Goal: Task Accomplishment & Management: Manage account settings

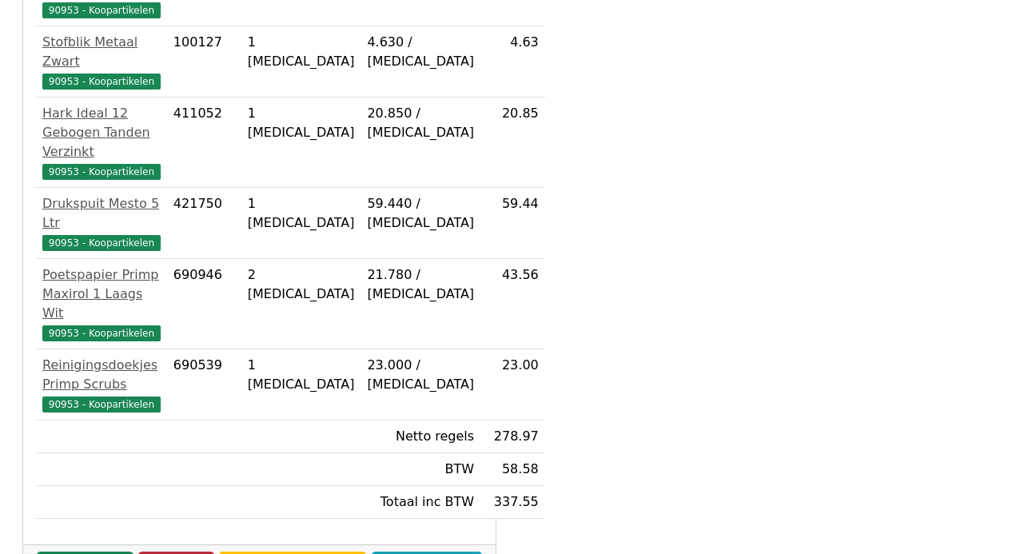
scroll to position [755, 0]
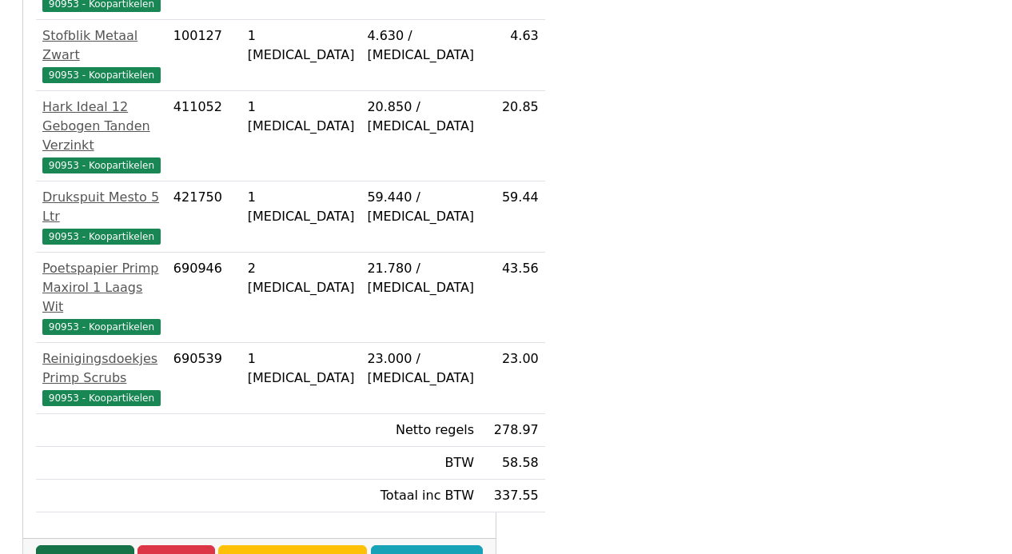
click at [87, 545] on link "Goedkeuren" at bounding box center [85, 560] width 98 height 30
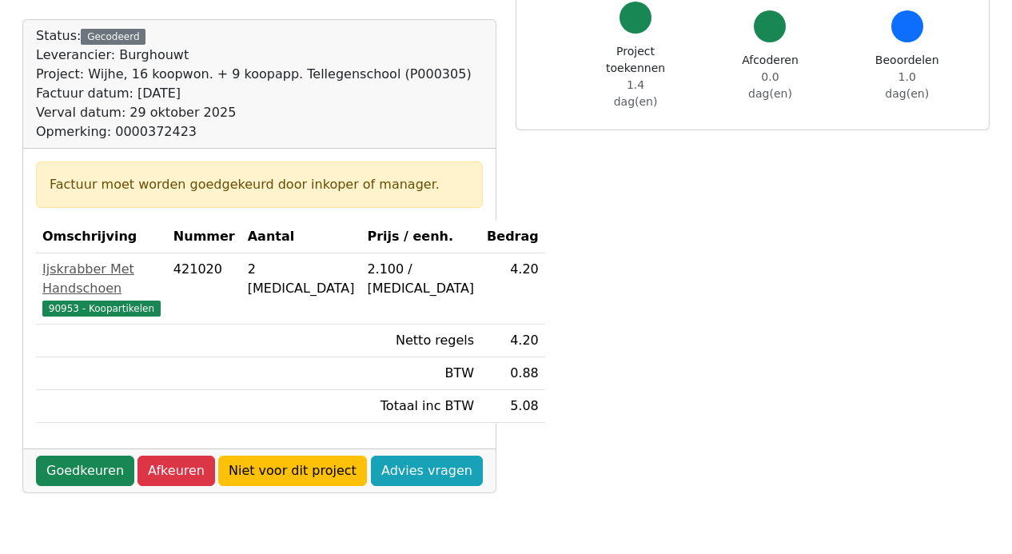
scroll to position [320, 0]
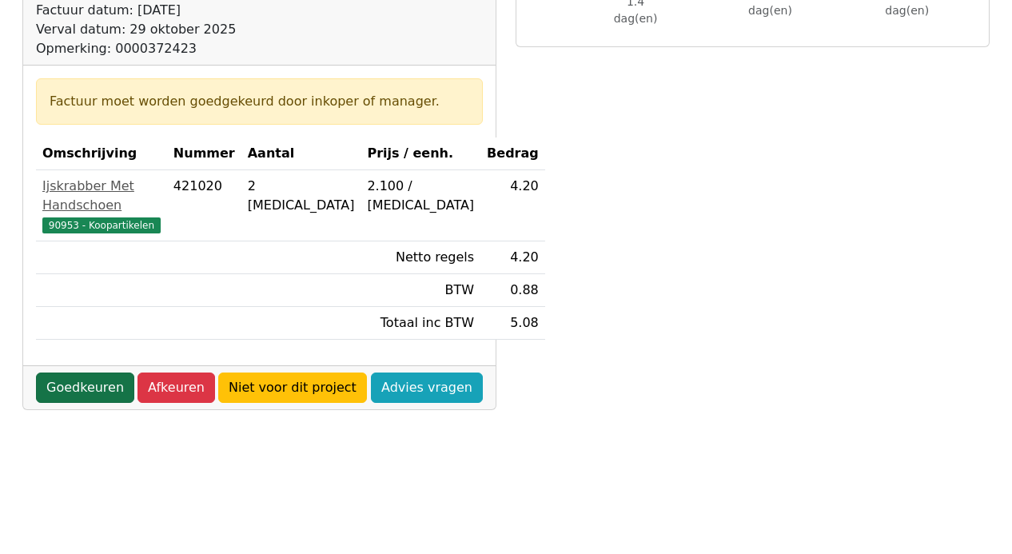
click at [70, 373] on link "Goedkeuren" at bounding box center [85, 388] width 98 height 30
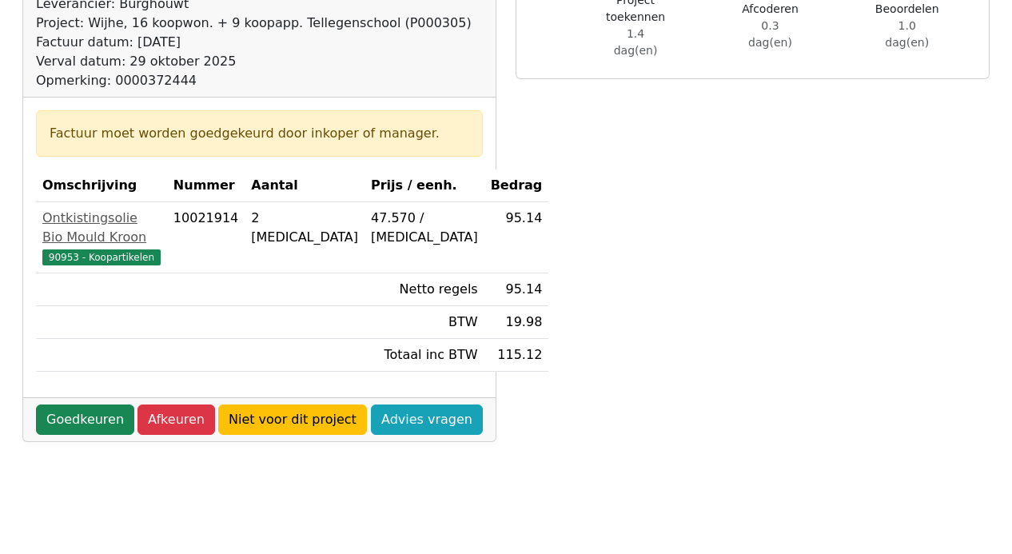
scroll to position [320, 0]
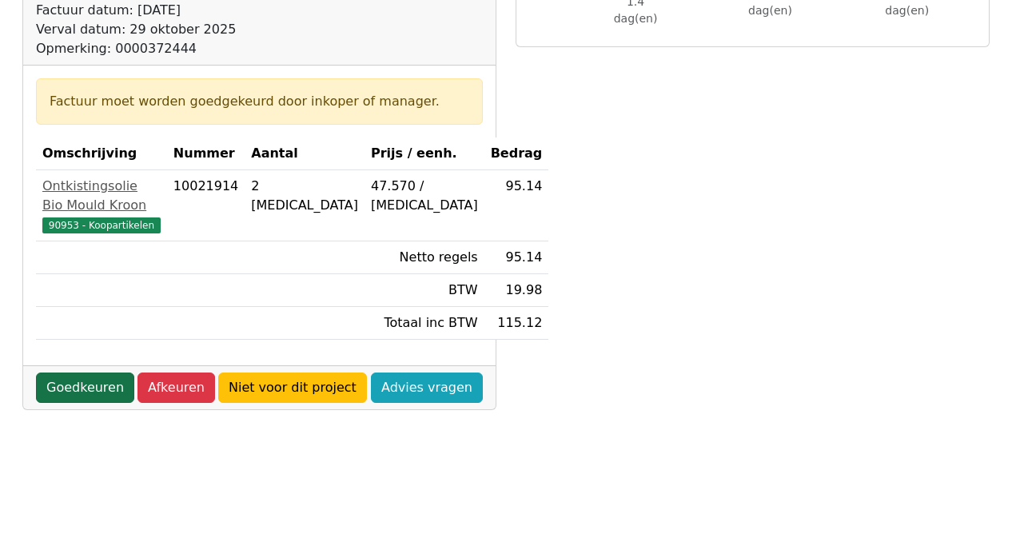
click at [72, 403] on link "Goedkeuren" at bounding box center [85, 388] width 98 height 30
